Goal: Transaction & Acquisition: Purchase product/service

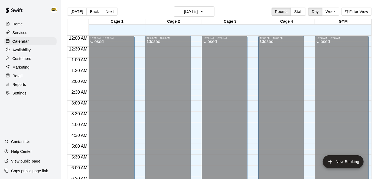
scroll to position [167, 0]
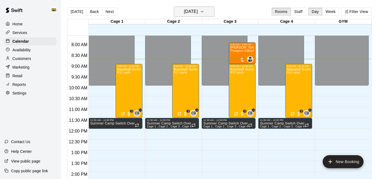
click at [197, 13] on h6 "[DATE]" at bounding box center [191, 12] width 14 height 8
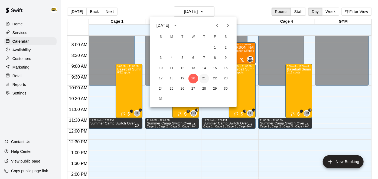
click at [202, 79] on button "21" at bounding box center [204, 79] width 10 height 10
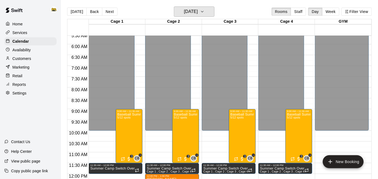
scroll to position [118, 0]
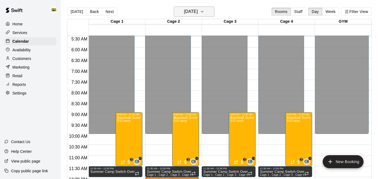
click at [197, 11] on h6 "[DATE]" at bounding box center [191, 12] width 14 height 8
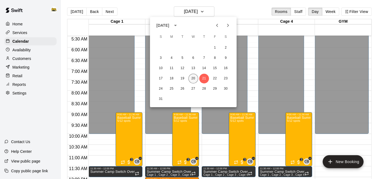
click at [191, 81] on button "20" at bounding box center [193, 79] width 10 height 10
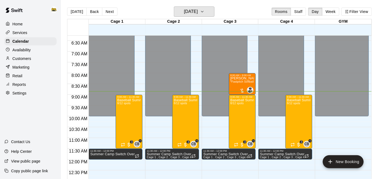
scroll to position [128, 0]
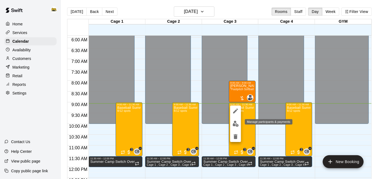
click at [236, 126] on img "edit" at bounding box center [235, 124] width 6 height 6
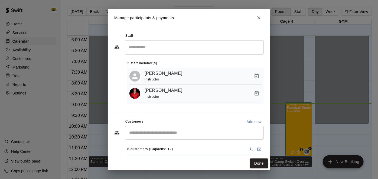
drag, startPoint x: 265, startPoint y: 150, endPoint x: 264, endPoint y: 154, distance: 4.5
click at [264, 154] on div "Staff ​ 2 staff member(s) [PERSON_NAME] Instructor [PERSON_NAME] Instructor Cus…" at bounding box center [189, 92] width 162 height 130
click at [260, 19] on icon "Close" at bounding box center [258, 17] width 5 height 5
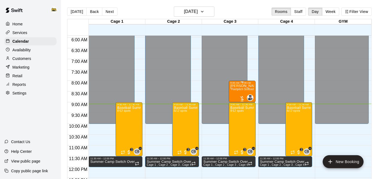
click at [241, 91] on span "*Fastpitch Softball Private Hitting Lesson*" at bounding box center [257, 89] width 54 height 3
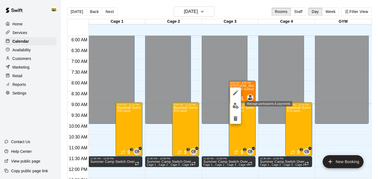
click at [234, 106] on img "edit" at bounding box center [235, 106] width 6 height 6
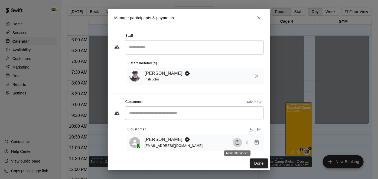
click at [237, 141] on icon "Mark attendance" at bounding box center [237, 142] width 5 height 5
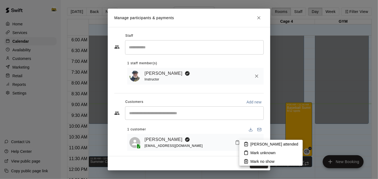
click at [245, 143] on icon at bounding box center [245, 144] width 5 height 5
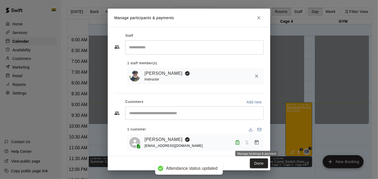
click at [256, 143] on icon "Manage bookings & payment" at bounding box center [256, 142] width 5 height 5
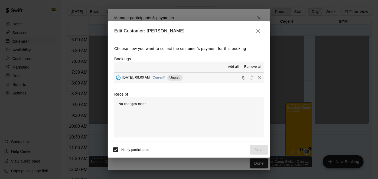
click at [220, 82] on button "[DATE]: 08:00 AM (Current) Unpaid" at bounding box center [188, 78] width 149 height 10
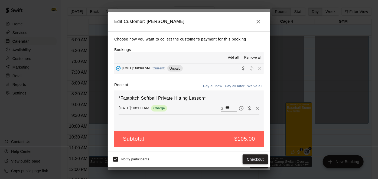
click at [252, 162] on button "Checkout" at bounding box center [254, 160] width 25 height 10
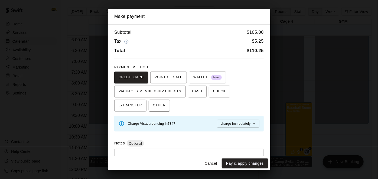
click at [153, 104] on span "OTHER" at bounding box center [159, 105] width 13 height 9
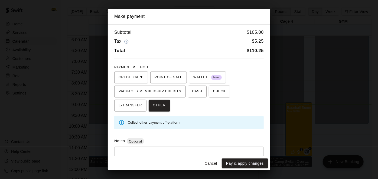
click at [130, 150] on div "* ​" at bounding box center [188, 159] width 149 height 25
type textarea "******"
click at [227, 162] on button "Pay & apply changes" at bounding box center [245, 164] width 46 height 10
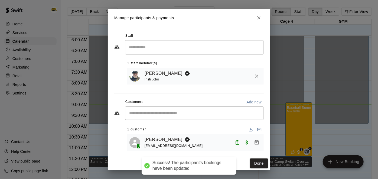
click at [262, 20] on button "Close" at bounding box center [259, 18] width 10 height 10
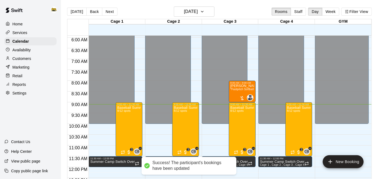
click at [206, 6] on main "[DATE] Back [DATE][DATE] Rooms Staff Day Week Filter View Cage 1 20 Wed Cage 2 …" at bounding box center [219, 94] width 317 height 188
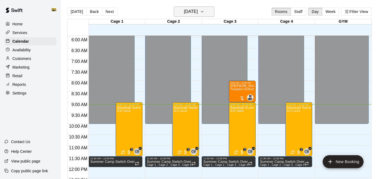
click at [197, 8] on h6 "[DATE]" at bounding box center [191, 12] width 14 height 8
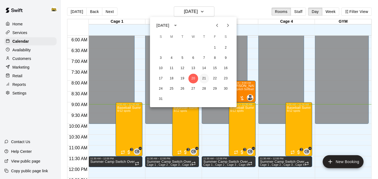
click at [202, 77] on button "21" at bounding box center [204, 79] width 10 height 10
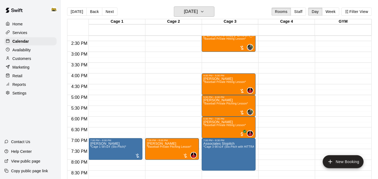
scroll to position [308, 0]
